Goal: Task Accomplishment & Management: Use online tool/utility

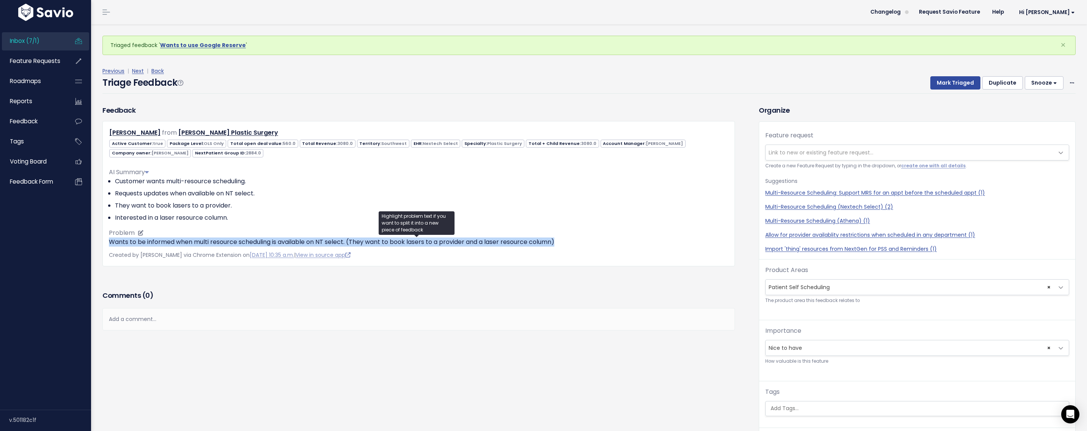
drag, startPoint x: 563, startPoint y: 240, endPoint x: 110, endPoint y: 244, distance: 453.4
click at [110, 244] on p "Wants to be informed when multi resource scheduling is available on NT select. …" at bounding box center [419, 241] width 620 height 9
copy p "Wants to be informed when multi resource scheduling is available on NT select. …"
click at [116, 71] on link "Previous" at bounding box center [113, 71] width 22 height 8
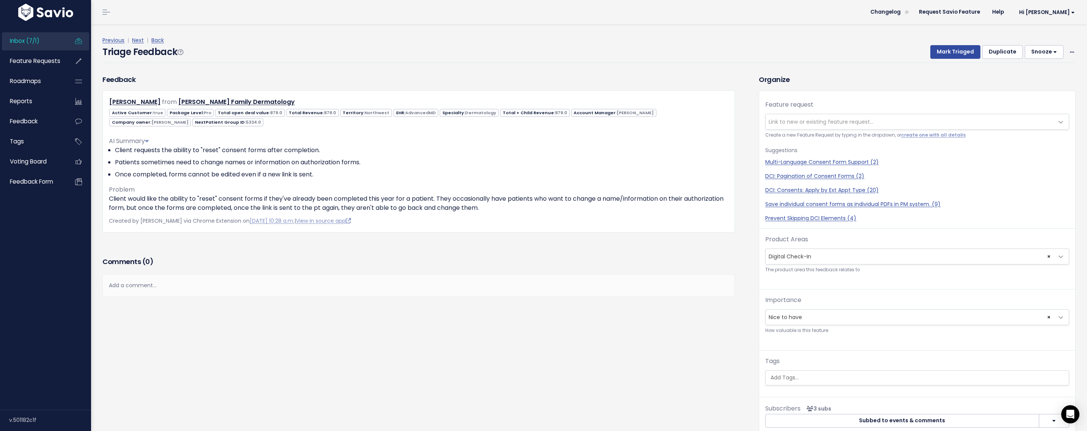
click at [809, 122] on span "Link to new or existing feature request..." at bounding box center [821, 122] width 105 height 8
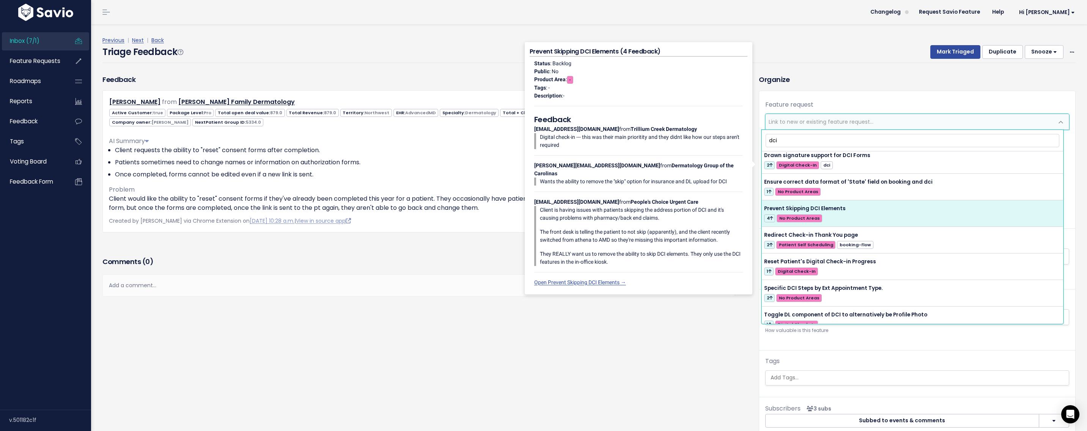
scroll to position [610, 0]
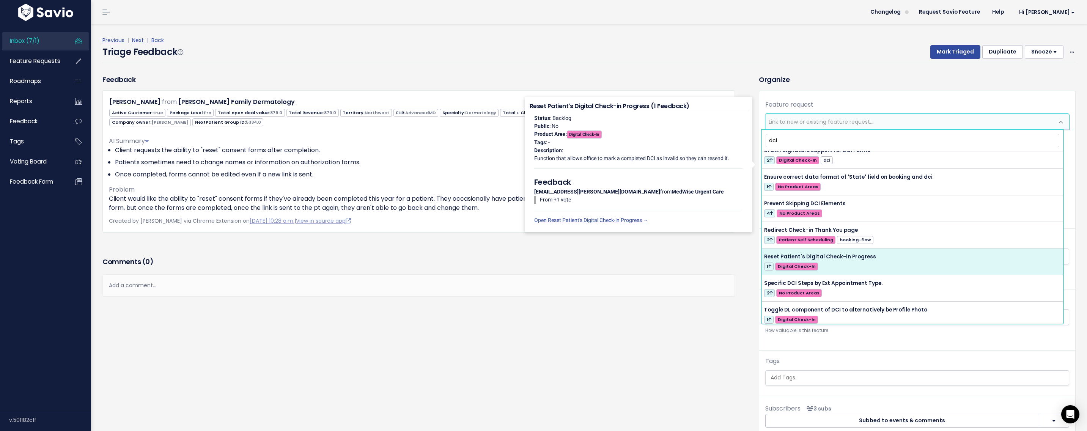
type input "dci"
select select "50145"
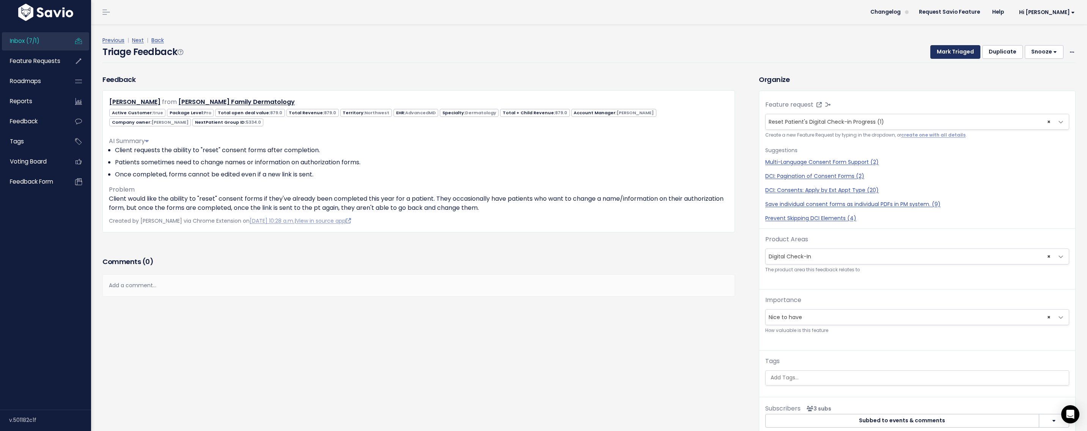
click at [944, 48] on button "Mark Triaged" at bounding box center [955, 52] width 50 height 14
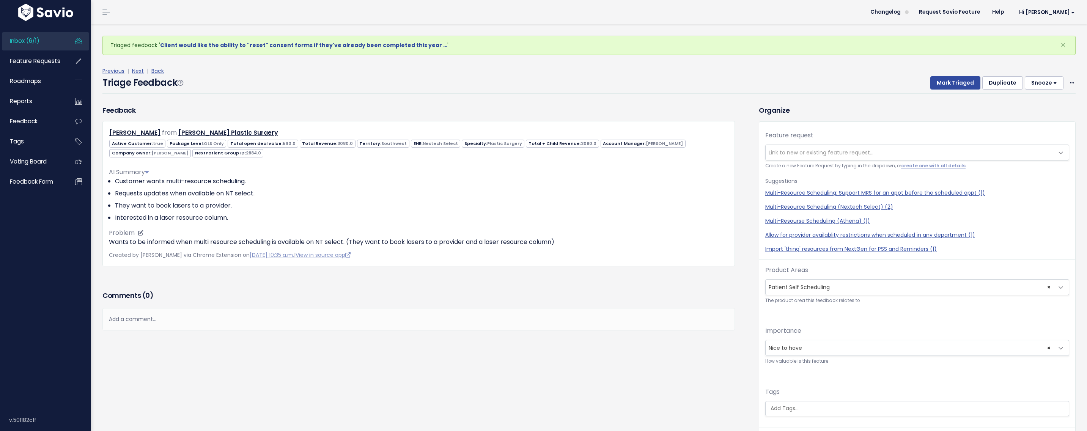
scroll to position [5, 0]
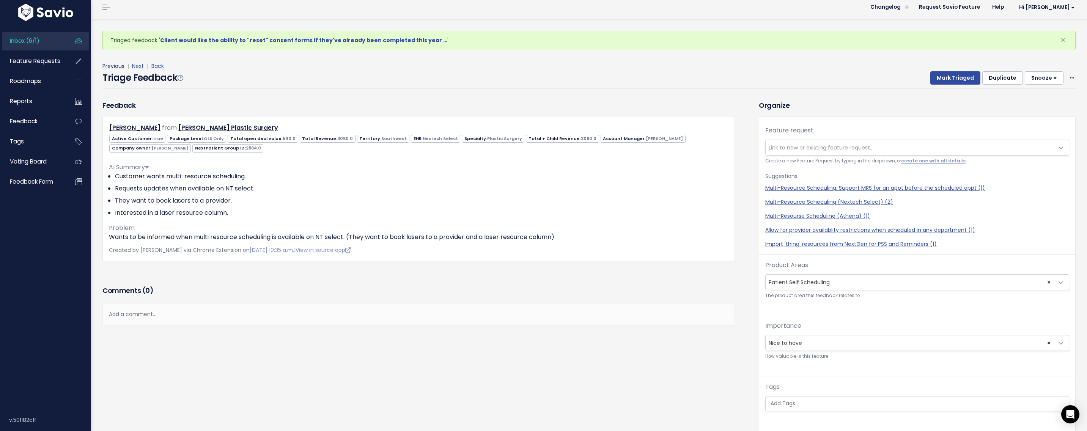
click at [117, 67] on link "Previous" at bounding box center [113, 66] width 22 height 8
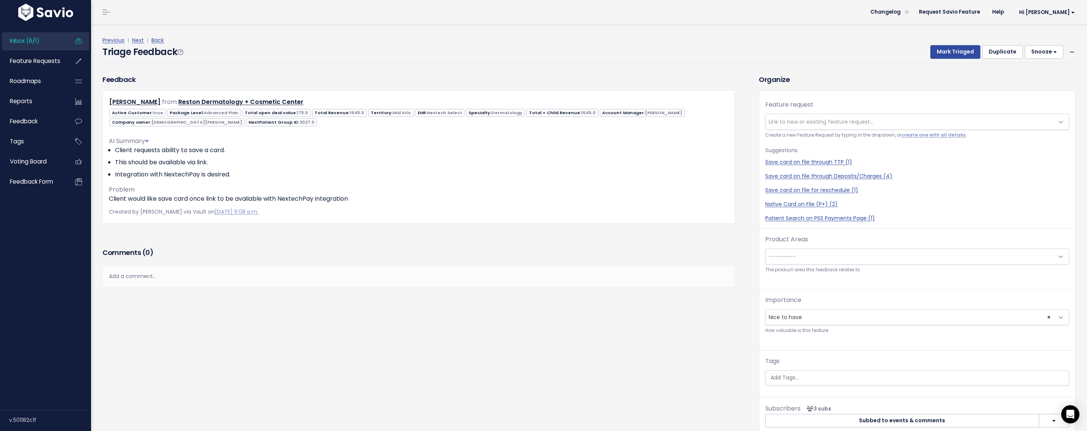
click at [800, 123] on span "Link to new or existing feature request..." at bounding box center [821, 122] width 105 height 8
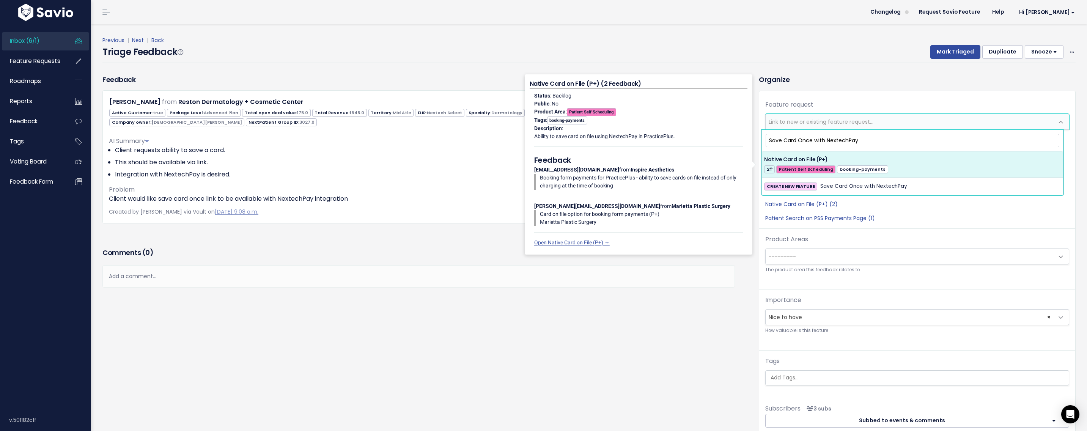
type input "Save Card Once with NextechPay"
select select "51974"
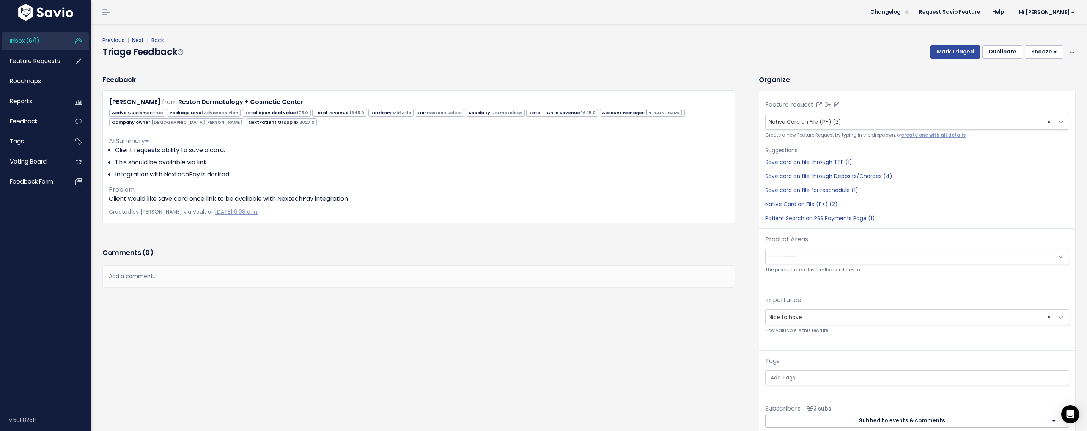
click at [882, 121] on span "× Native Card on File (P+) (2)" at bounding box center [910, 121] width 288 height 15
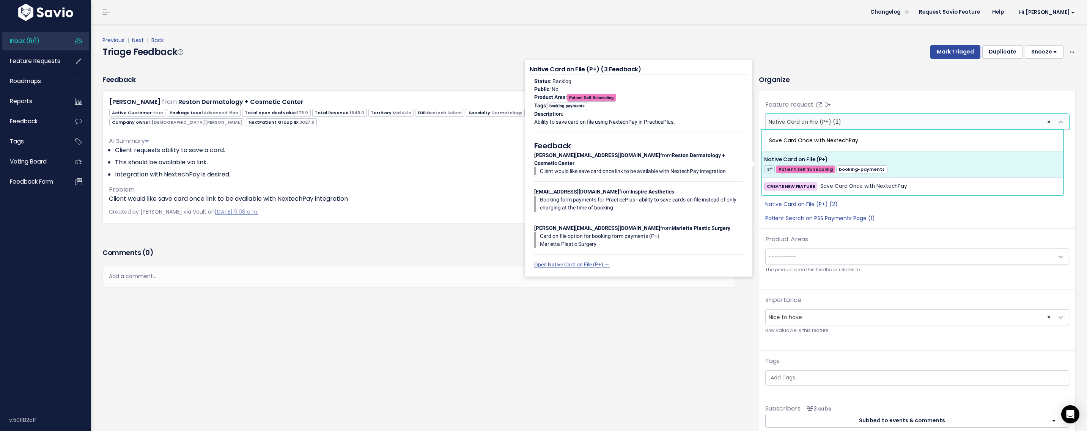
type input "Save Card Once with NextechPay"
click at [874, 184] on span "Save Card Once with NextechPay" at bounding box center [863, 186] width 87 height 9
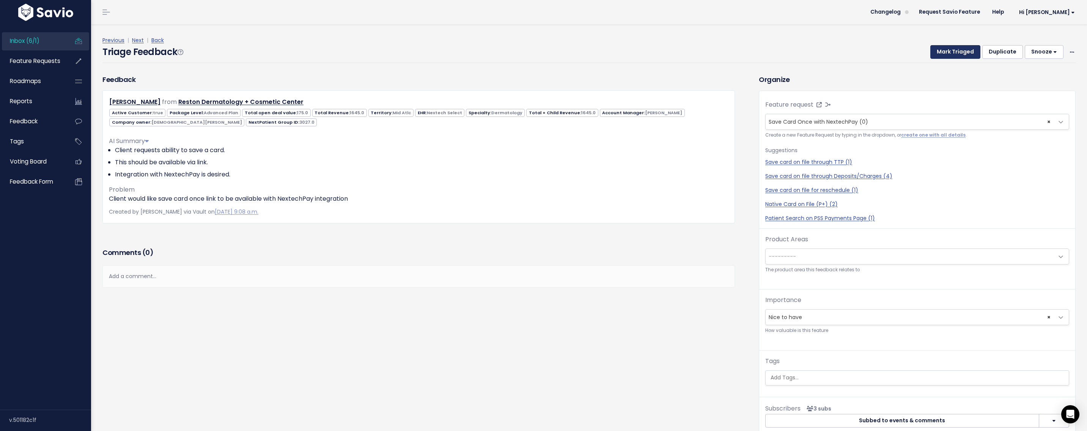
click at [942, 53] on button "Mark Triaged" at bounding box center [955, 52] width 50 height 14
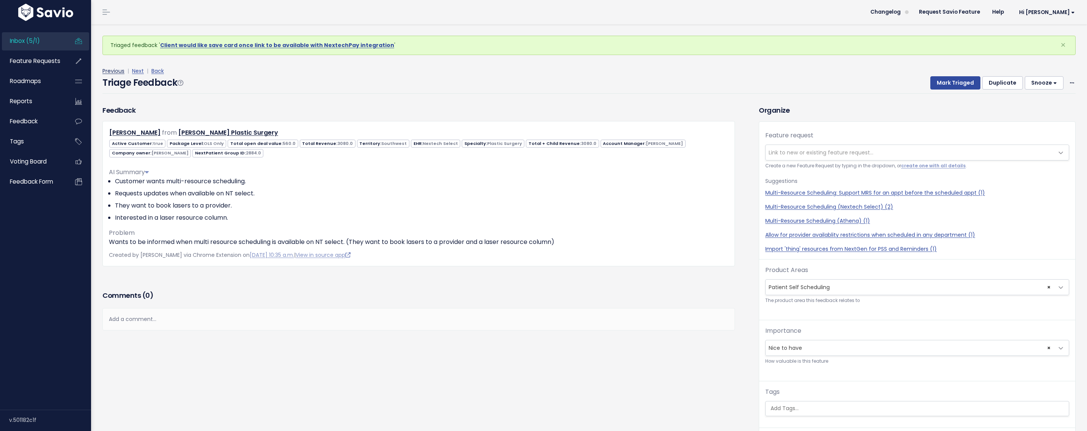
click at [118, 70] on link "Previous" at bounding box center [113, 71] width 22 height 8
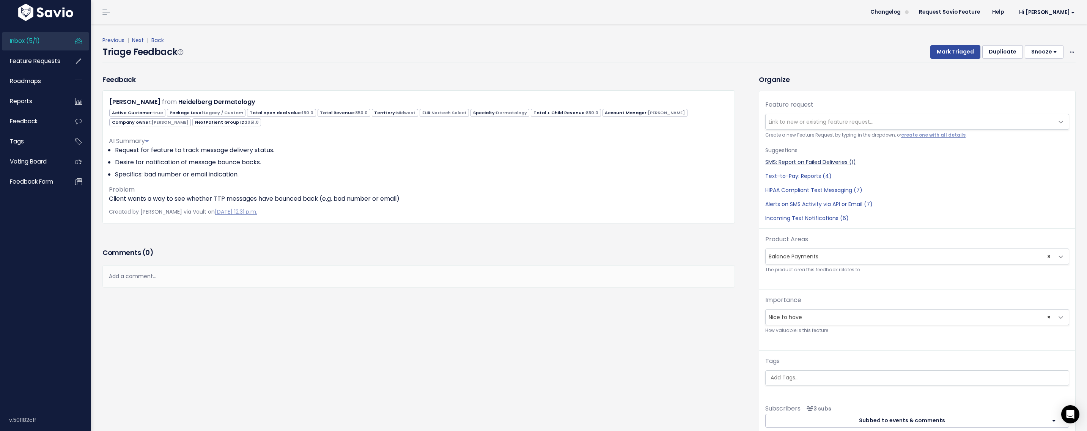
click at [809, 162] on link "SMS: Report on Failed Deliveries (1)" at bounding box center [917, 162] width 304 height 8
select select "58141"
click at [937, 57] on button "Mark Triaged" at bounding box center [955, 52] width 50 height 14
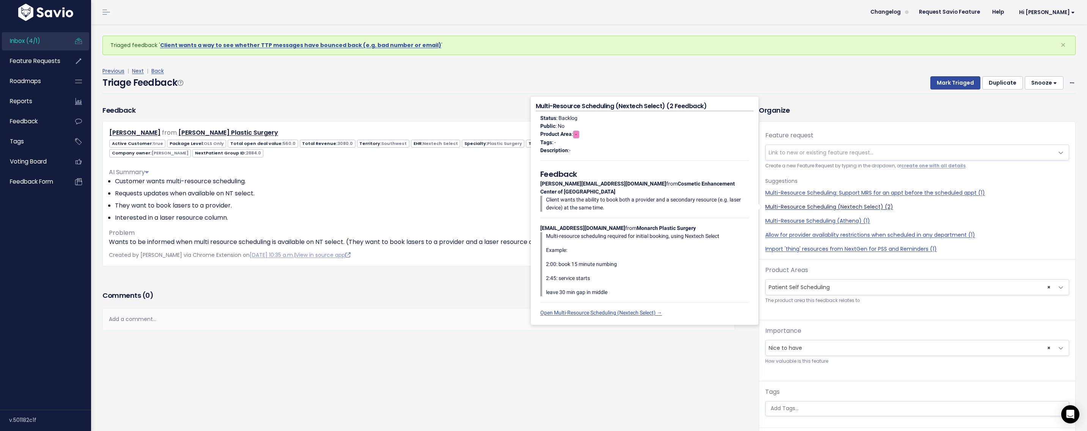
click at [785, 205] on link "Multi-Resource Scheduling (Nextech Select) (2)" at bounding box center [917, 207] width 304 height 8
select select "56130"
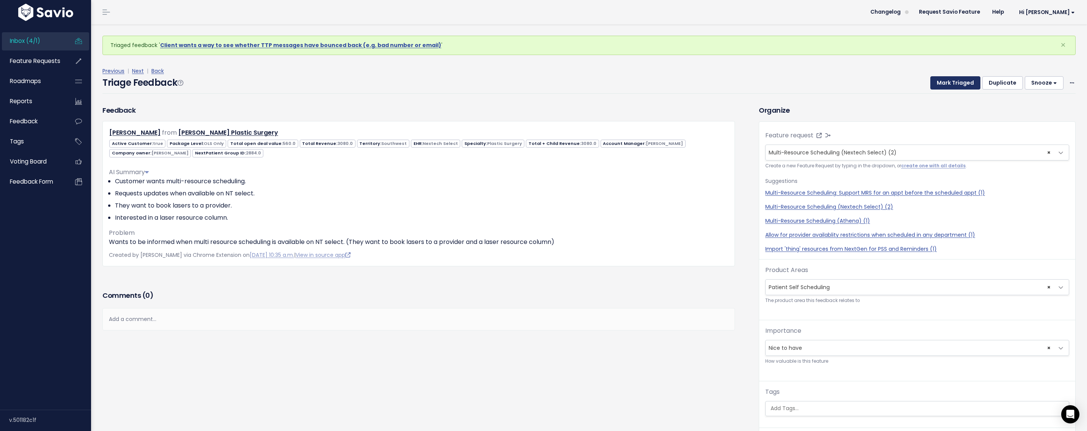
click at [941, 85] on button "Mark Triaged" at bounding box center [955, 83] width 50 height 14
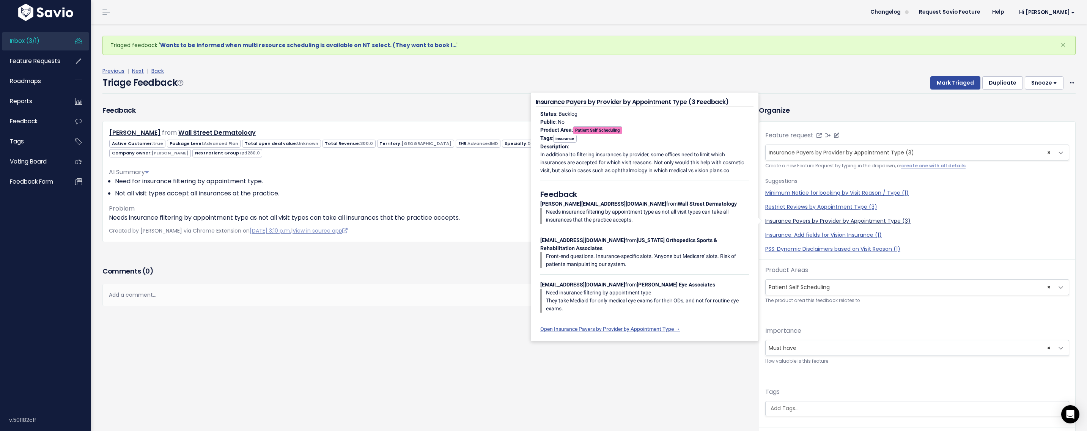
click at [781, 220] on link "Insurance Payers by Provider by Appointment Type (3)" at bounding box center [917, 221] width 304 height 8
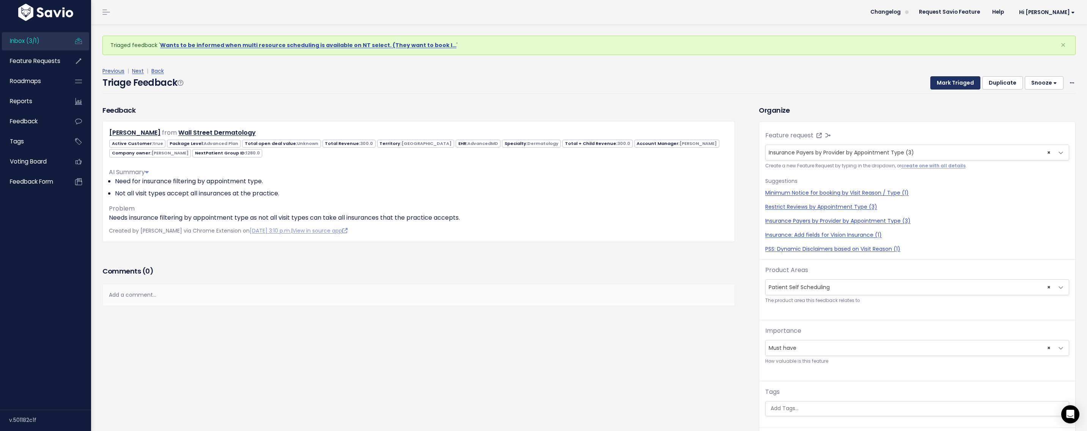
click at [944, 81] on button "Mark Triaged" at bounding box center [955, 83] width 50 height 14
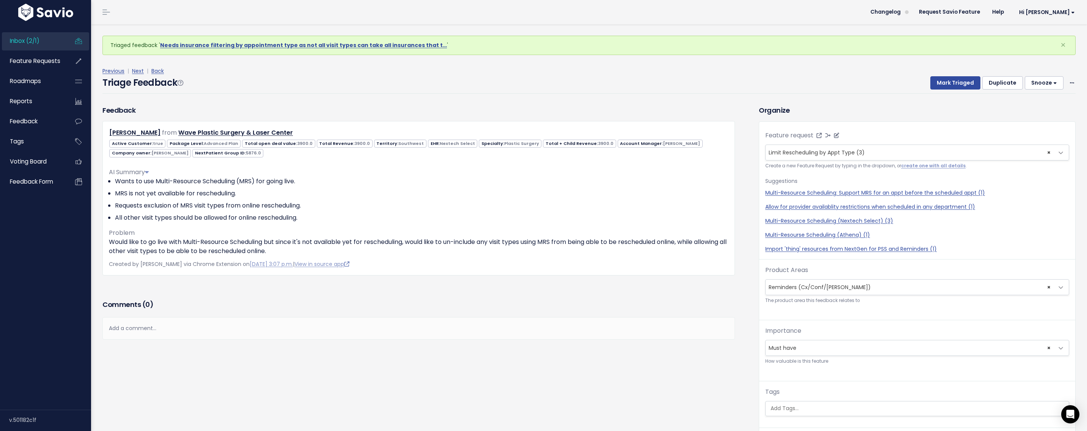
click at [836, 148] on span "× Limit Rescheduling by Appt Type (3)" at bounding box center [910, 152] width 288 height 15
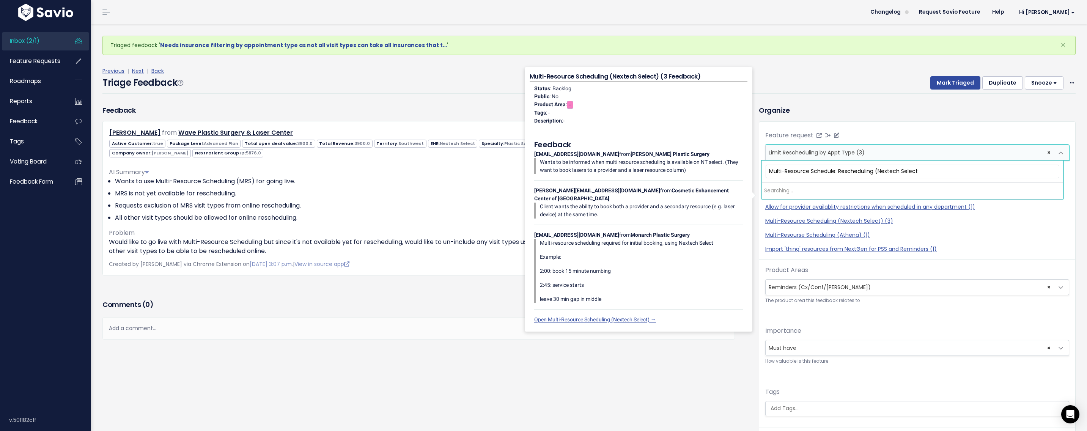
type input "Multi-Resource Schedule: Rescheduling (Nextech Select)"
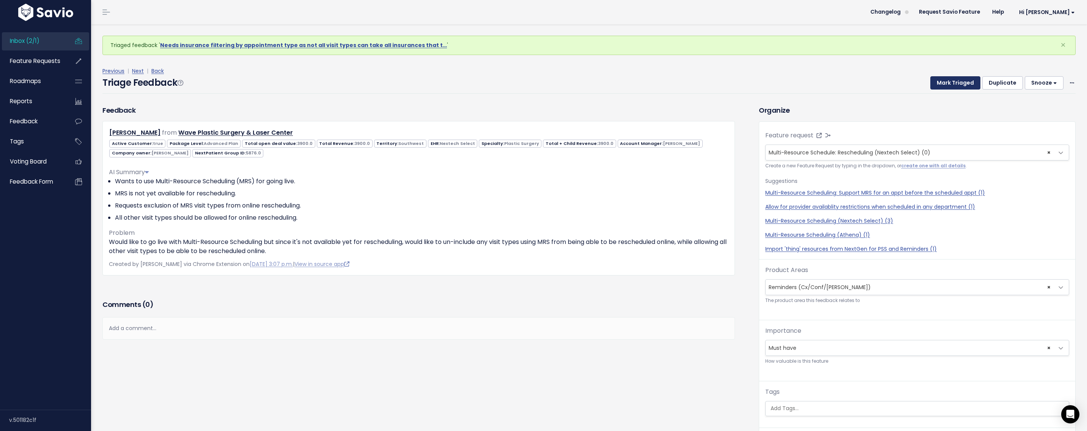
click at [954, 83] on button "Mark Triaged" at bounding box center [955, 83] width 50 height 14
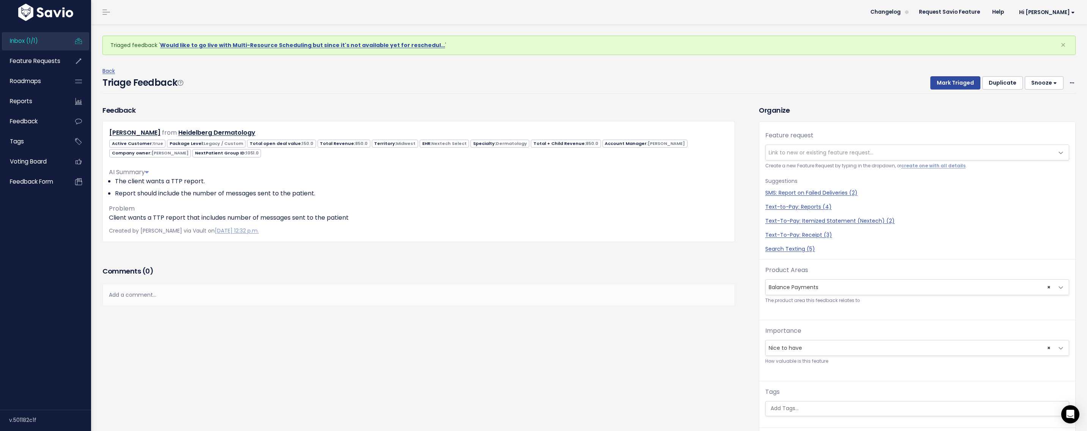
click at [810, 149] on span "Link to new or existing feature request..." at bounding box center [821, 153] width 105 height 8
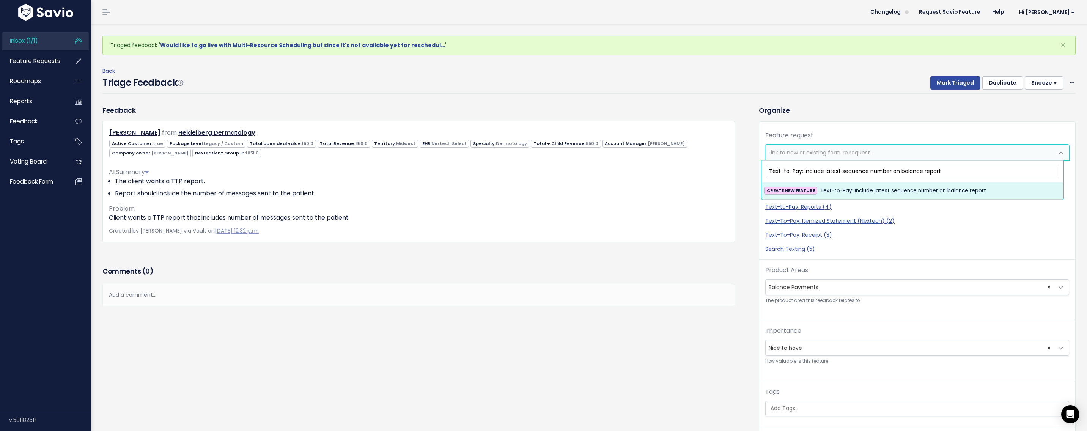
type input "Text-to-Pay: Include latest sequence number on balance report"
click at [844, 190] on span "Text-to-Pay: Include latest sequence number on balance report" at bounding box center [903, 190] width 166 height 9
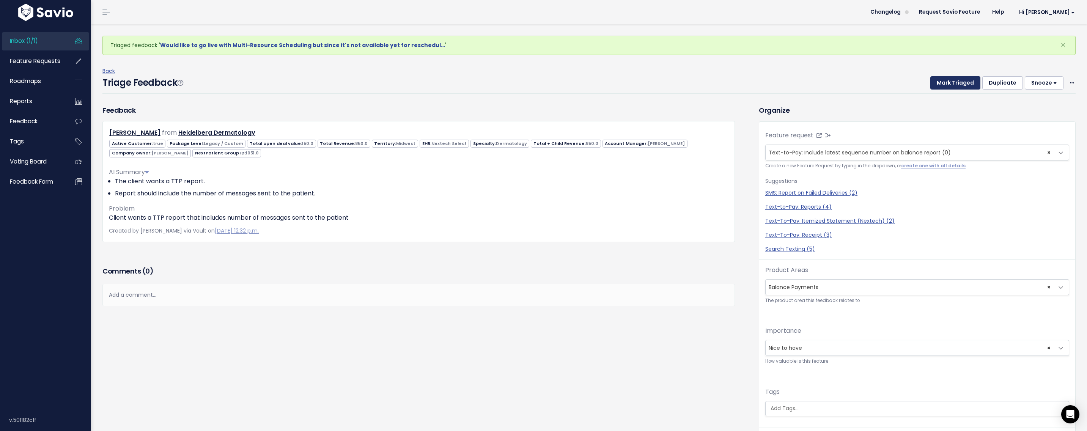
click at [947, 82] on button "Mark Triaged" at bounding box center [955, 83] width 50 height 14
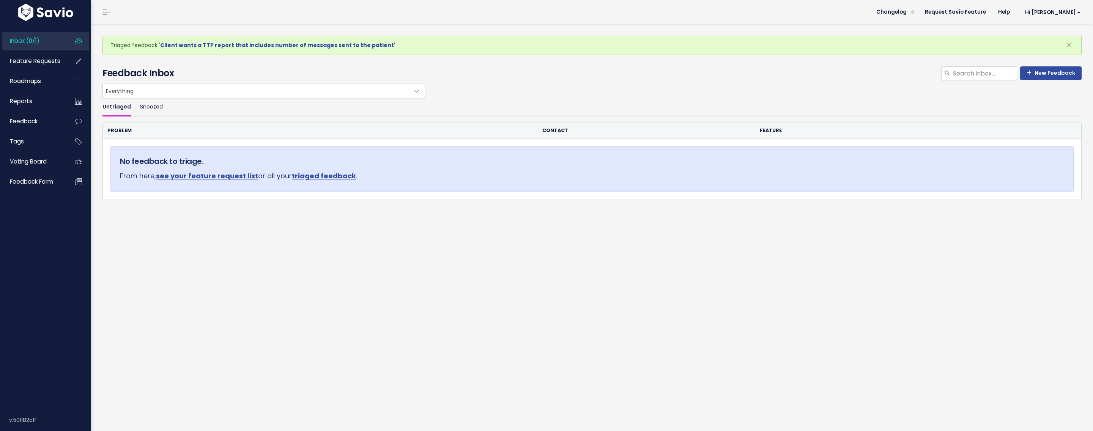
click at [503, 82] on div "New Feedback Feedback Inbox" at bounding box center [592, 74] width 990 height 17
click at [143, 105] on link "Snoozed" at bounding box center [151, 107] width 23 height 18
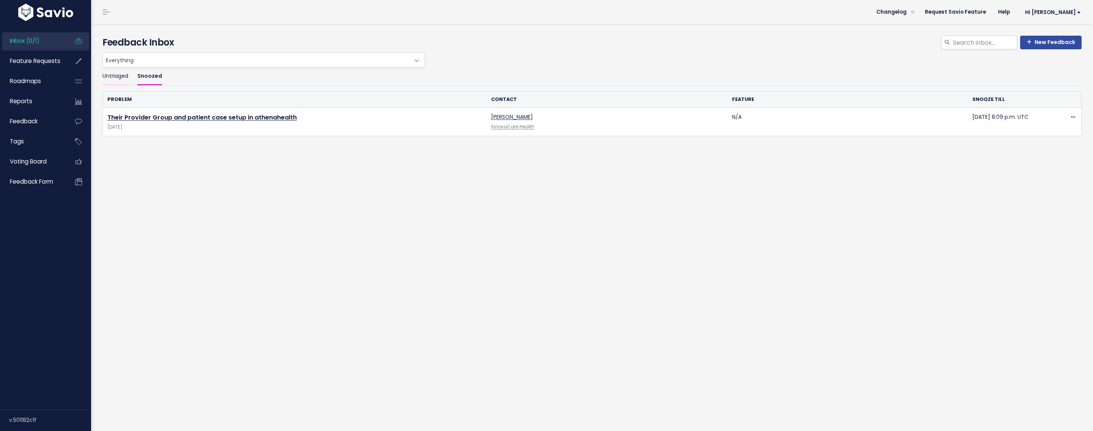
click at [119, 77] on link "Untriaged" at bounding box center [115, 77] width 26 height 18
